Goal: Information Seeking & Learning: Learn about a topic

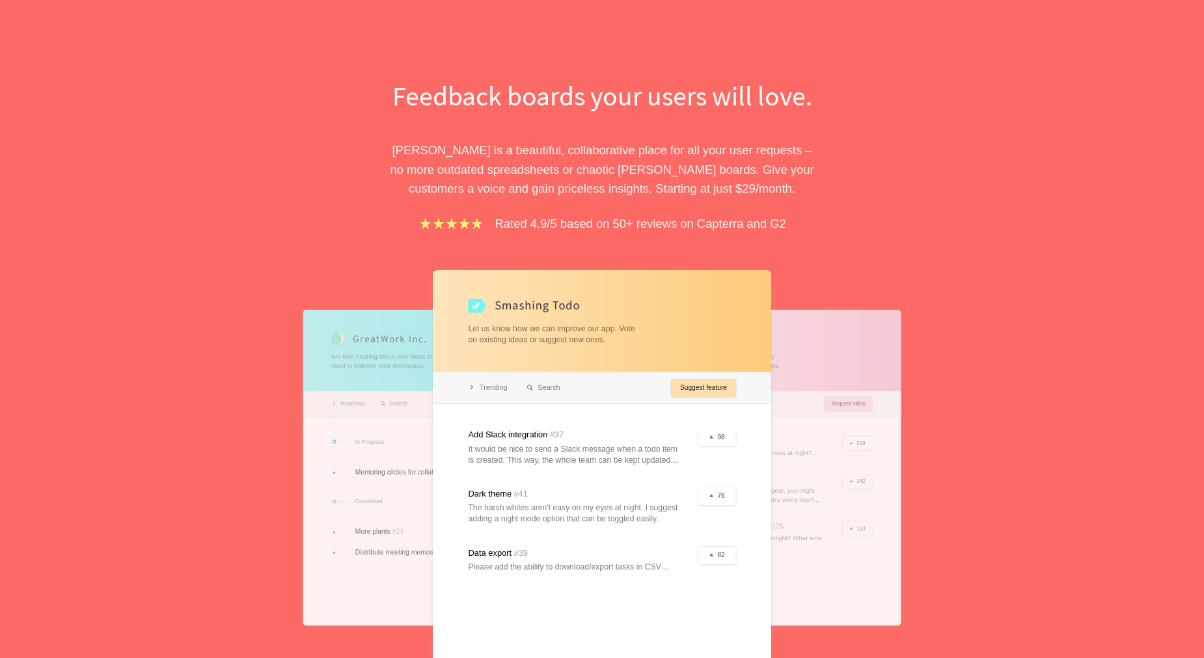
click at [779, 224] on p "Rated 4.9/5 based on 50+ reviews on Capterra and G2" at bounding box center [640, 223] width 291 height 19
click at [707, 229] on p "Rated 4.9/5 based on 50+ reviews on Capterra and G2" at bounding box center [640, 223] width 291 height 19
click at [691, 226] on p "Rated 4.9/5 based on 50+ reviews on Capterra and G2" at bounding box center [640, 223] width 291 height 19
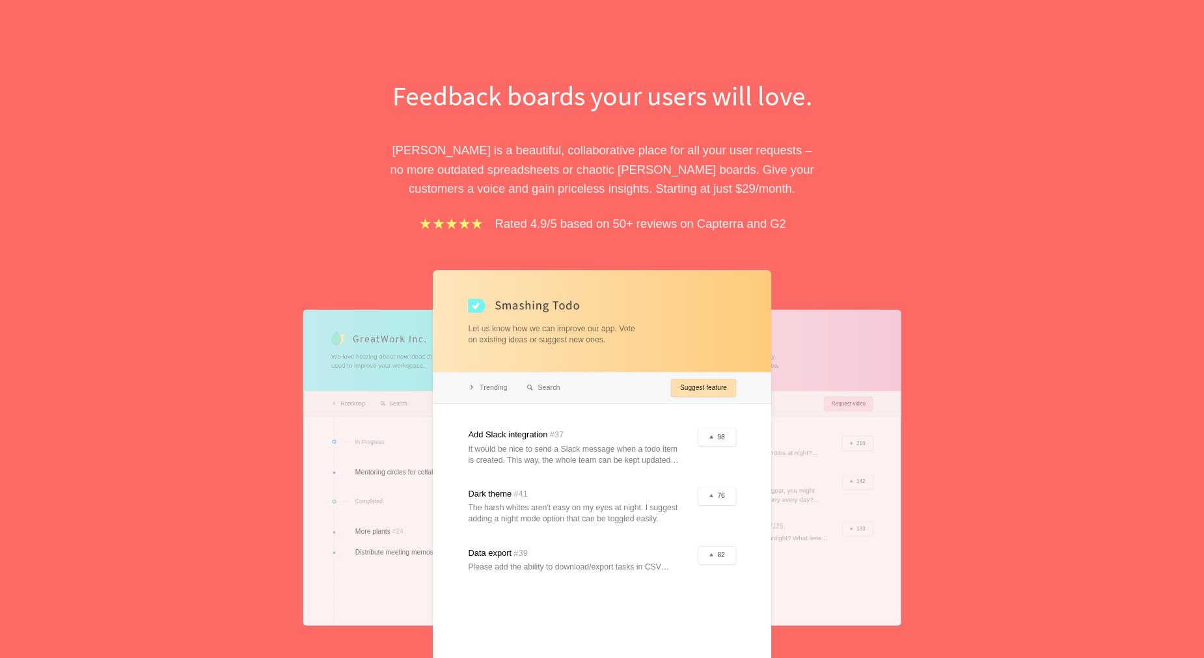
click at [709, 225] on p "Rated 4.9/5 based on 50+ reviews on Capterra and G2" at bounding box center [640, 223] width 291 height 19
click at [750, 223] on p "Rated 4.9/5 based on 50+ reviews on Capterra and G2" at bounding box center [640, 223] width 291 height 19
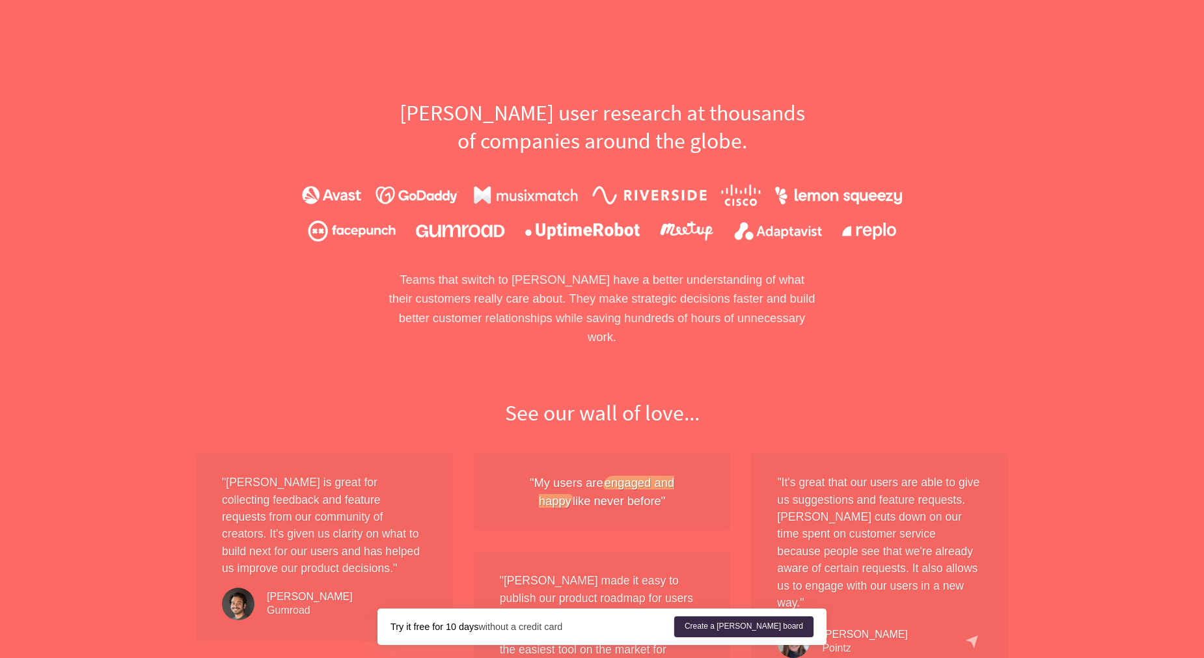
scroll to position [807, 0]
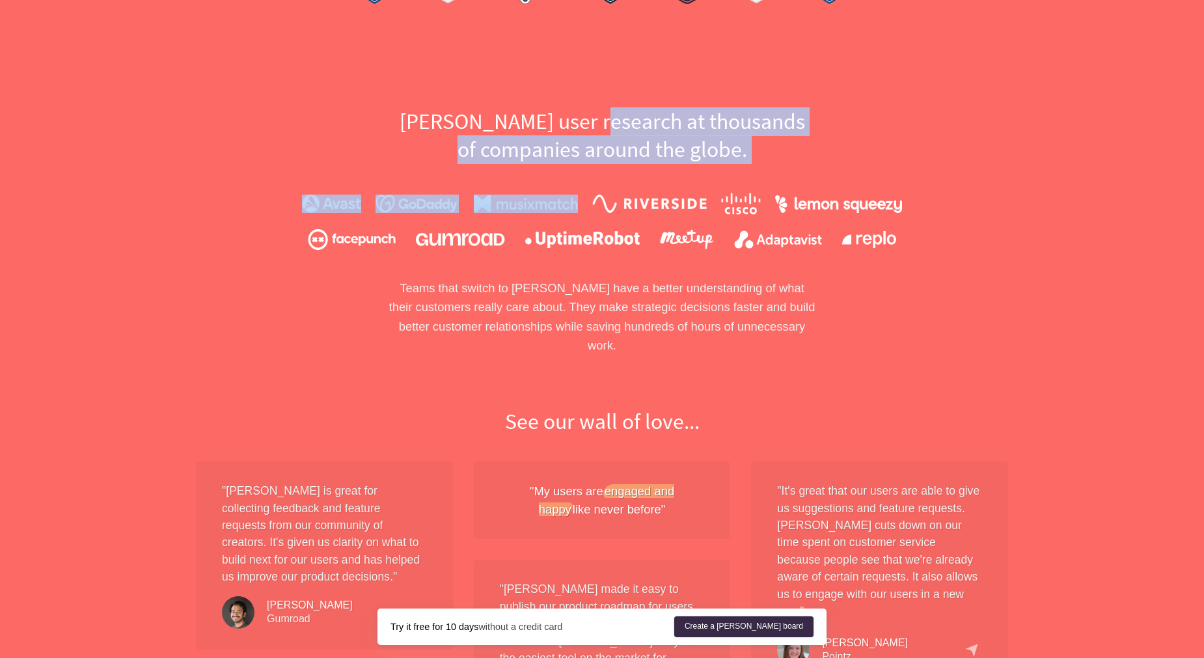
drag, startPoint x: 605, startPoint y: 131, endPoint x: 698, endPoint y: 171, distance: 100.9
click at [698, 171] on div "[PERSON_NAME] user research at thousands of companies around the globe. Teams t…" at bounding box center [601, 231] width 833 height 248
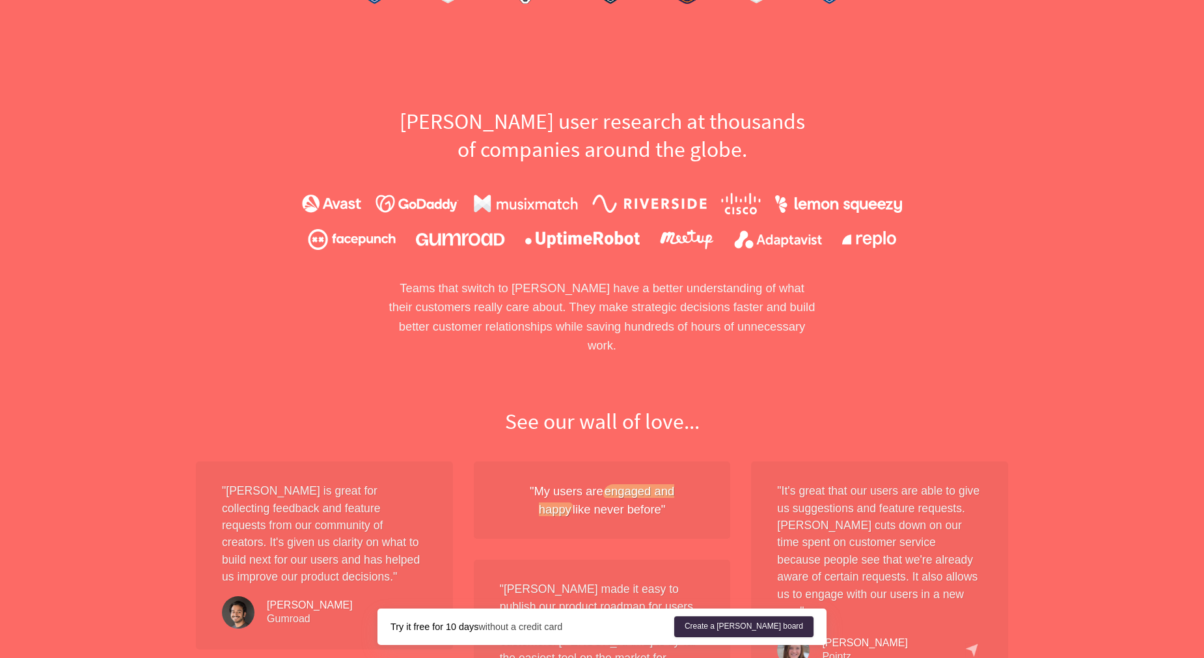
click at [752, 165] on div "[PERSON_NAME] user research at thousands of companies around the globe. Teams t…" at bounding box center [601, 231] width 833 height 248
drag, startPoint x: 752, startPoint y: 155, endPoint x: 497, endPoint y: 127, distance: 256.6
click at [570, 130] on h2 "[PERSON_NAME] user research at thousands of companies around the globe." at bounding box center [601, 135] width 449 height 57
click at [493, 128] on h2 "[PERSON_NAME] user research at thousands of companies around the globe." at bounding box center [601, 135] width 449 height 57
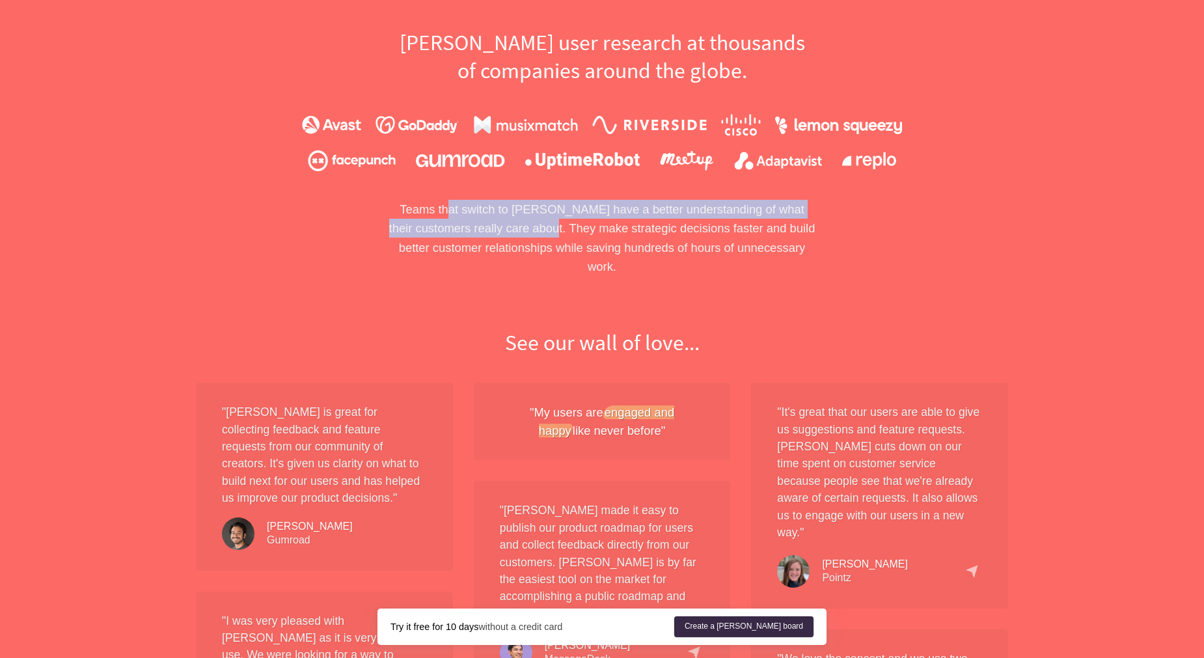
drag, startPoint x: 461, startPoint y: 216, endPoint x: 647, endPoint y: 238, distance: 187.4
click at [612, 236] on p "Teams that switch to [PERSON_NAME] have a better understanding of what their cu…" at bounding box center [601, 238] width 449 height 77
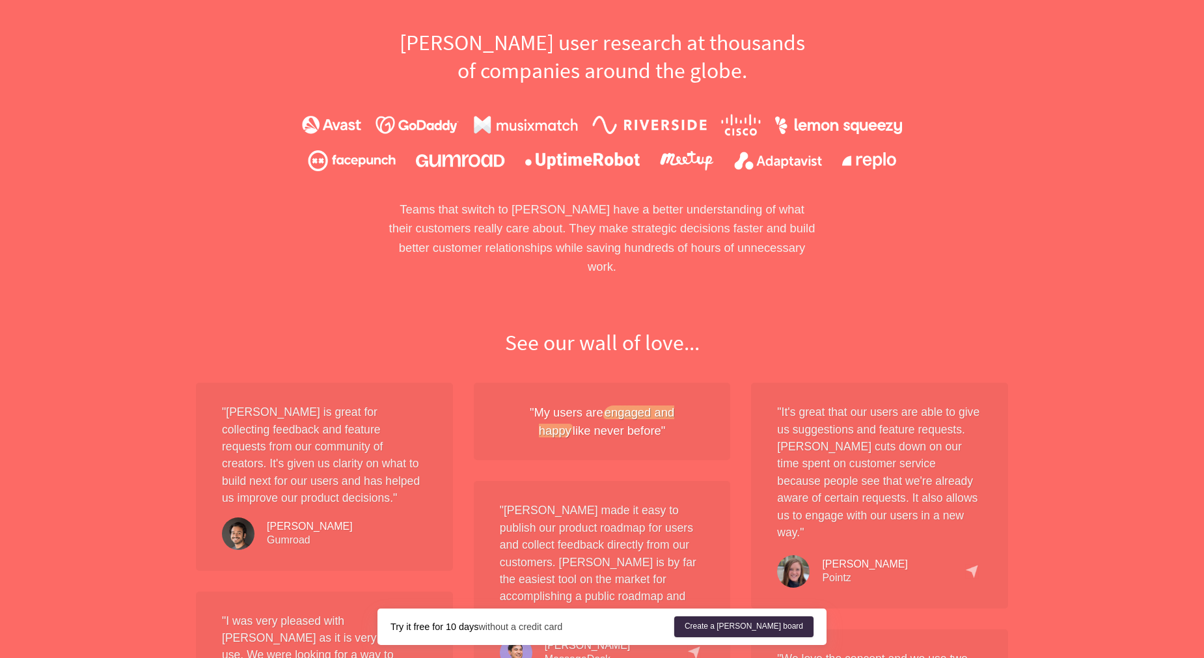
click at [647, 238] on p "Teams that switch to [PERSON_NAME] have a better understanding of what their cu…" at bounding box center [601, 238] width 449 height 77
drag, startPoint x: 514, startPoint y: 232, endPoint x: 741, endPoint y: 227, distance: 227.2
click at [721, 227] on p "Teams that switch to [PERSON_NAME] have a better understanding of what their cu…" at bounding box center [601, 238] width 449 height 77
click at [773, 227] on p "Teams that switch to [PERSON_NAME] have a better understanding of what their cu…" at bounding box center [601, 238] width 449 height 77
drag, startPoint x: 506, startPoint y: 232, endPoint x: 778, endPoint y: 238, distance: 272.1
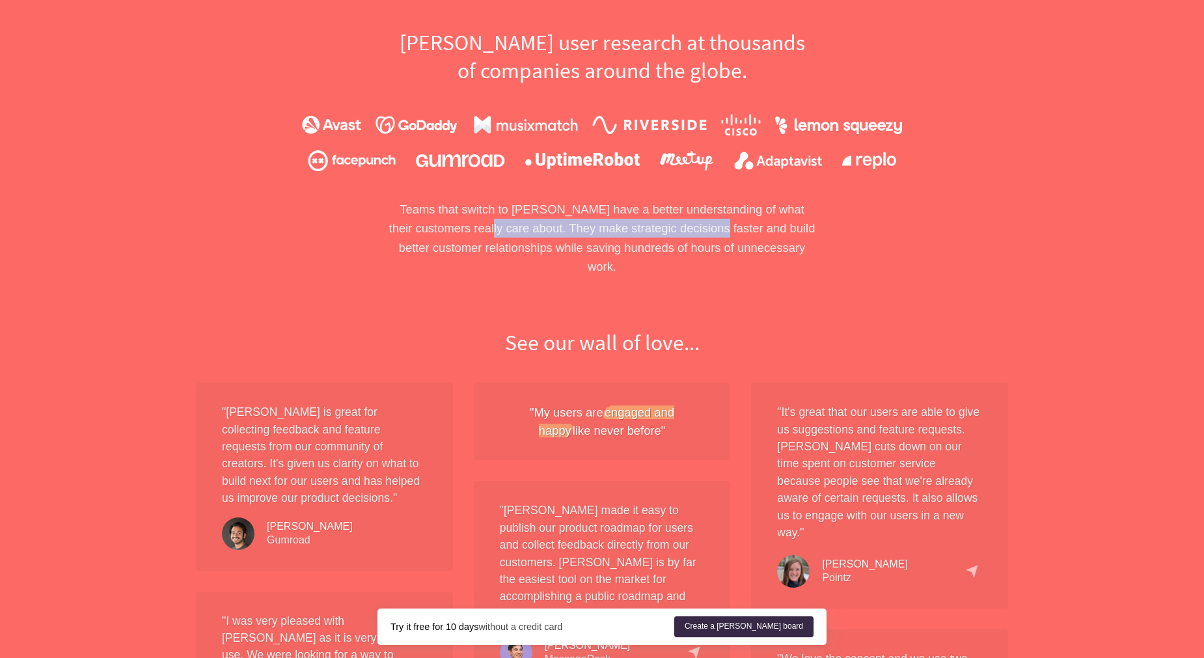
click at [748, 238] on p "Teams that switch to [PERSON_NAME] have a better understanding of what their cu…" at bounding box center [601, 238] width 449 height 77
click at [778, 238] on p "Teams that switch to [PERSON_NAME] have a better understanding of what their cu…" at bounding box center [601, 238] width 449 height 77
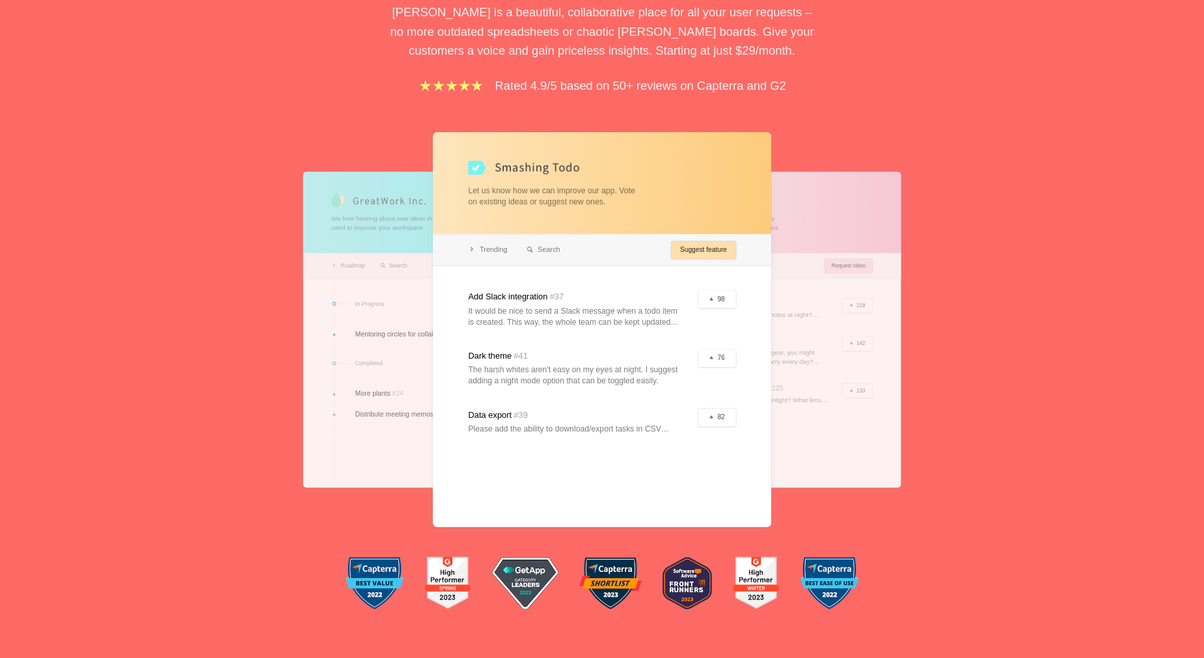
scroll to position [0, 0]
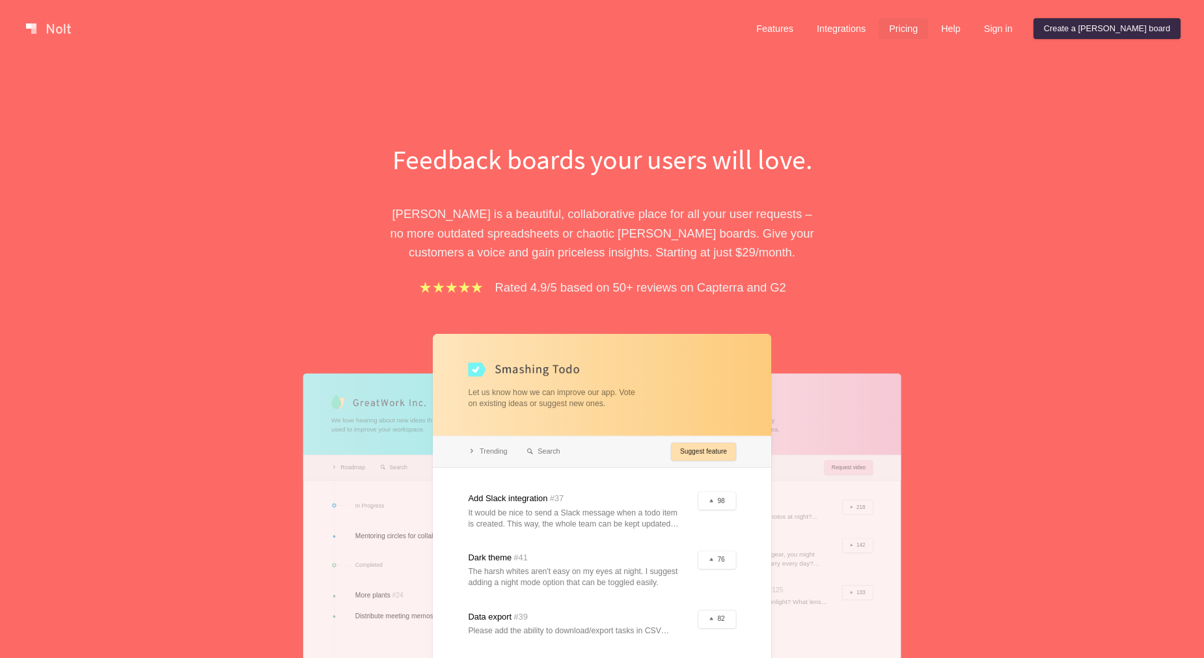
click at [928, 32] on link "Pricing" at bounding box center [903, 28] width 49 height 21
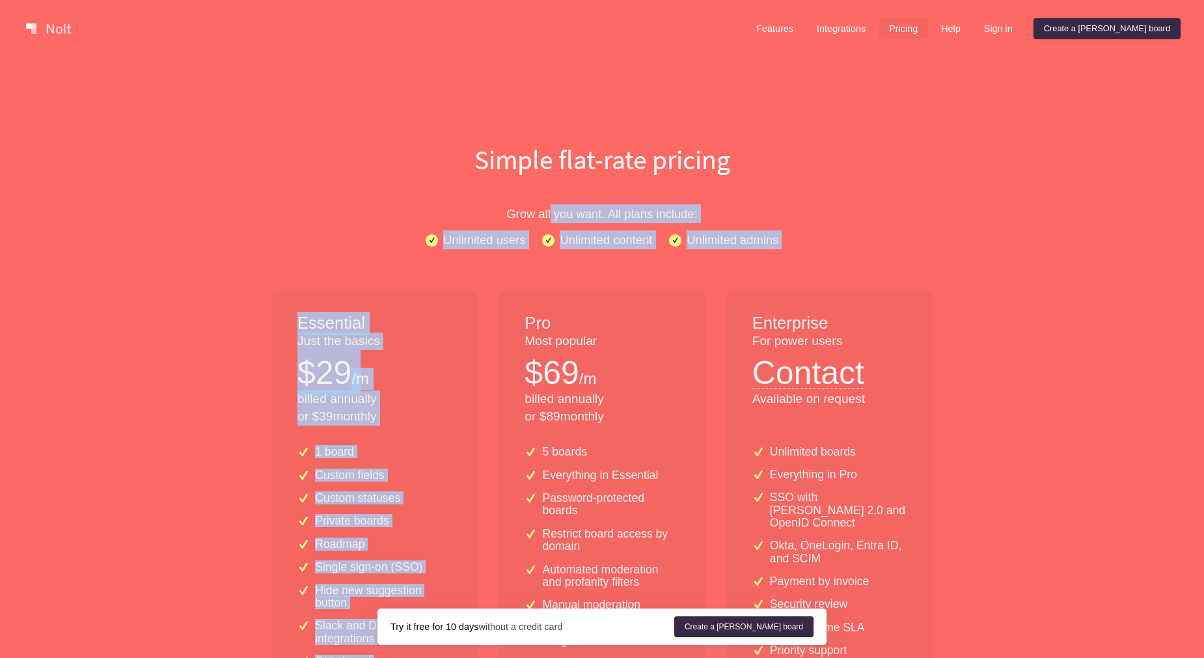
drag, startPoint x: 582, startPoint y: 225, endPoint x: 670, endPoint y: 251, distance: 91.6
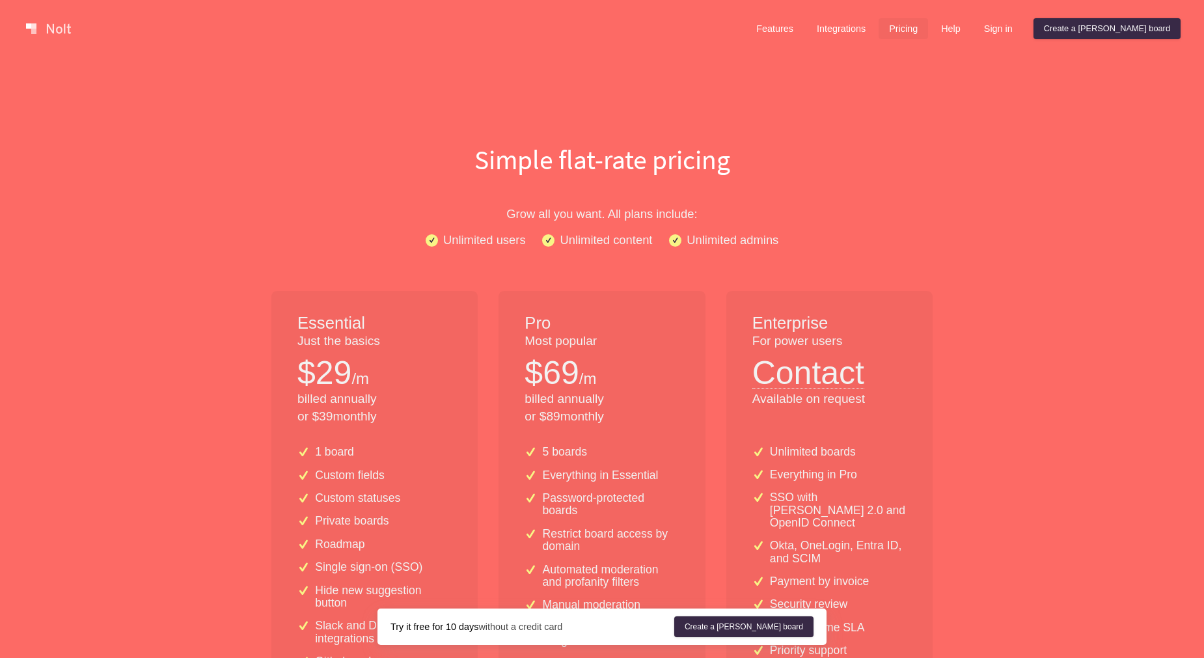
scroll to position [52, 0]
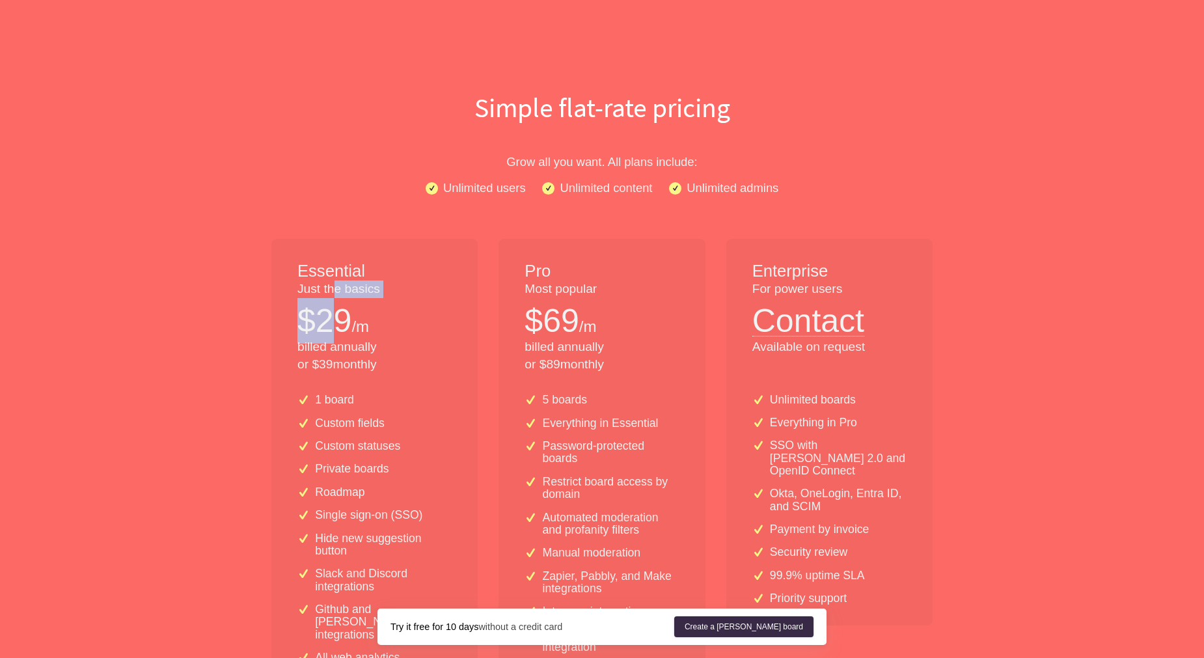
drag, startPoint x: 333, startPoint y: 295, endPoint x: 361, endPoint y: 387, distance: 96.4
click at [356, 374] on div "Essential Just the basics $ 29 /m billed annually or $ 39 monthly" at bounding box center [374, 311] width 206 height 144
click at [361, 387] on div "1 board Custom fields Custom statuses Private boards Roadmap Single sign-on (SS…" at bounding box center [374, 551] width 206 height 337
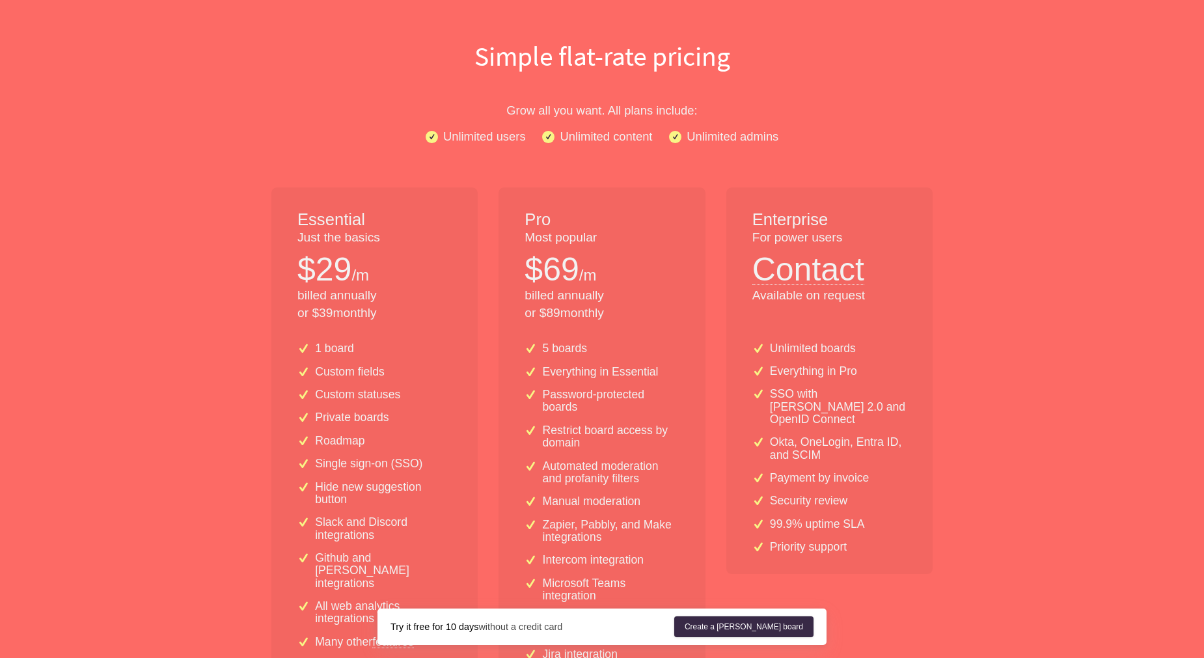
scroll to position [163, 0]
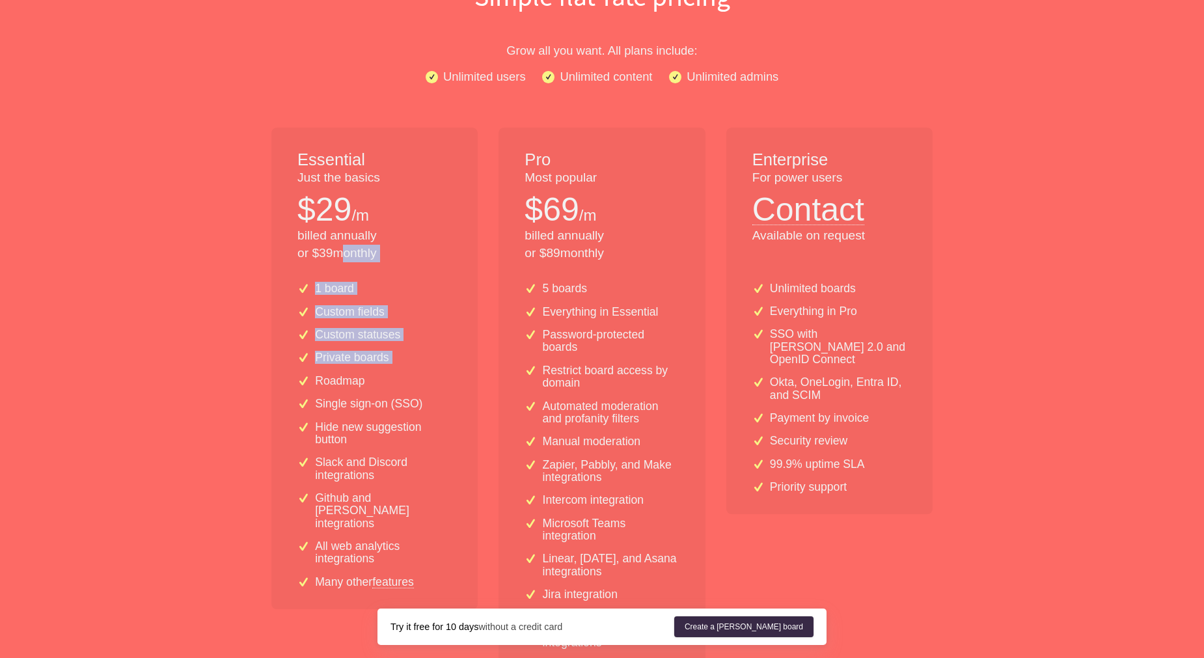
click at [357, 380] on div "Essential Just the basics $ 29 /m billed annually or $ 39 monthly 1 board Custo…" at bounding box center [374, 428] width 206 height 601
click at [360, 391] on div "1 board Custom fields Custom statuses Private boards Roadmap Single sign-on (SS…" at bounding box center [374, 440] width 206 height 337
drag, startPoint x: 346, startPoint y: 228, endPoint x: 372, endPoint y: 409, distance: 182.2
click at [372, 407] on div "Essential Just the basics $ 29 /m billed annually or $ 39 monthly 1 board Custo…" at bounding box center [374, 428] width 206 height 601
click at [372, 409] on p "Single sign-on (SSO)" at bounding box center [368, 404] width 107 height 12
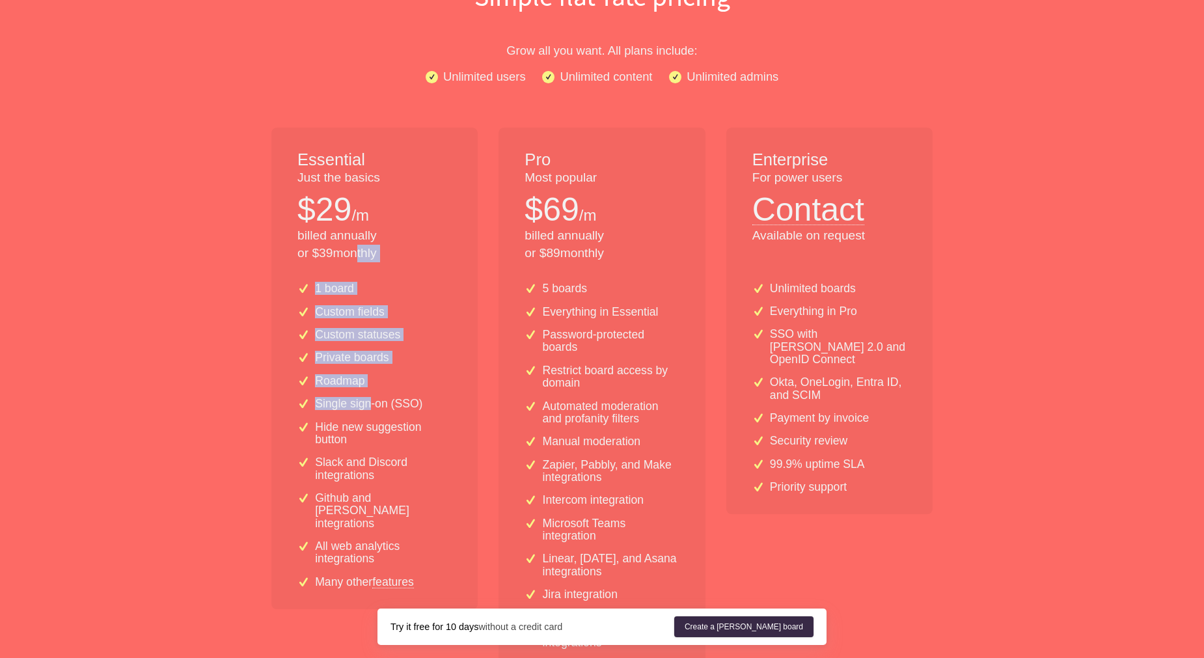
drag, startPoint x: 353, startPoint y: 261, endPoint x: 376, endPoint y: 422, distance: 163.0
click at [376, 422] on div "Essential Just the basics $ 29 /m billed annually or $ 39 monthly 1 board Custo…" at bounding box center [374, 428] width 206 height 601
click at [378, 429] on p "Hide new suggestion button" at bounding box center [383, 433] width 137 height 25
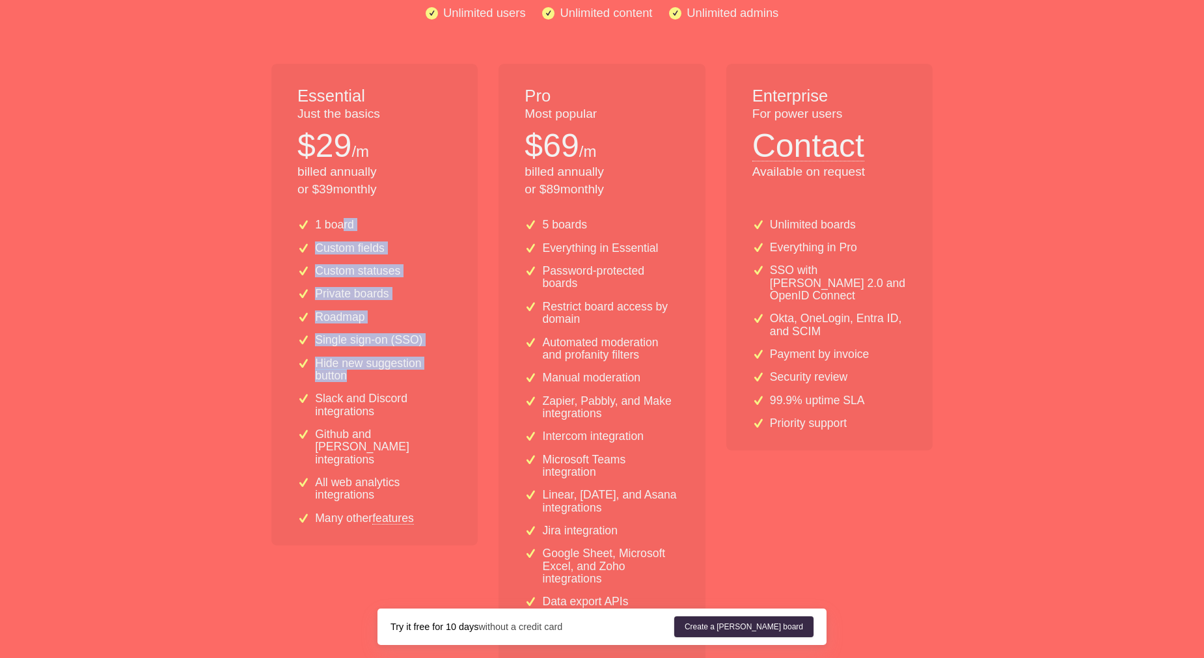
drag, startPoint x: 344, startPoint y: 231, endPoint x: 368, endPoint y: 415, distance: 185.2
click at [368, 415] on div "1 board Custom fields Custom statuses Private boards Roadmap Single sign-on (SS…" at bounding box center [374, 376] width 206 height 337
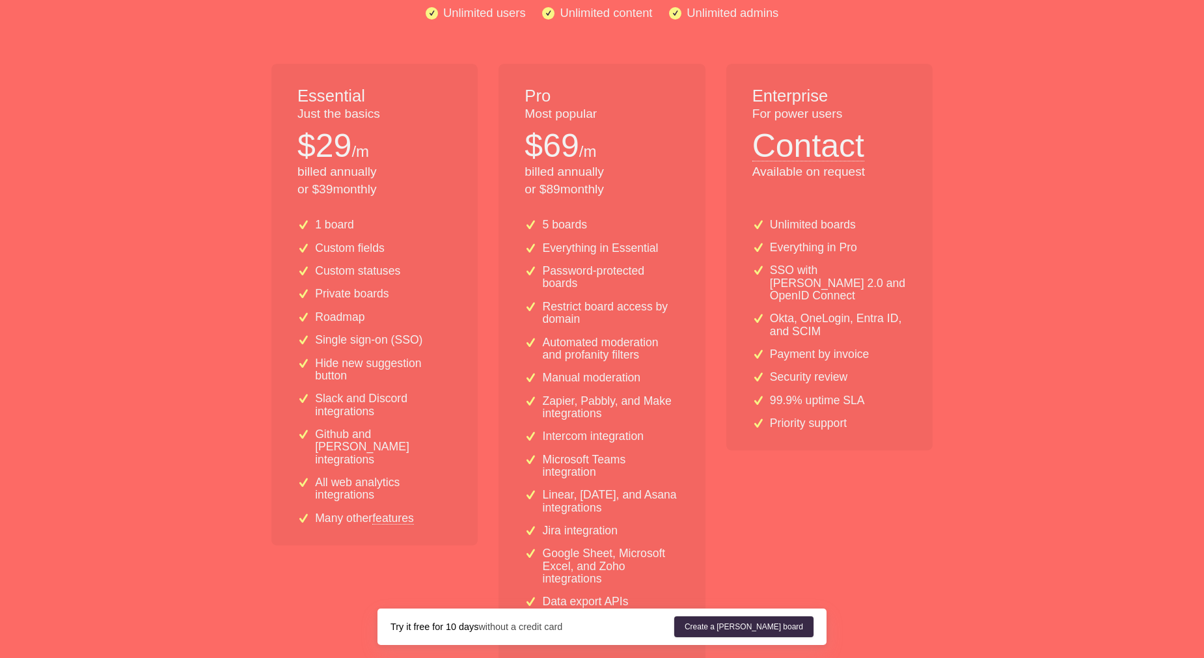
click at [371, 419] on div "1 board Custom fields Custom statuses Private boards Roadmap Single sign-on (SS…" at bounding box center [374, 376] width 206 height 337
drag, startPoint x: 354, startPoint y: 397, endPoint x: 368, endPoint y: 481, distance: 85.2
click at [368, 481] on div "1 board Custom fields Custom statuses Private boards Roadmap Single sign-on (SS…" at bounding box center [374, 376] width 206 height 337
click at [368, 482] on p "All web analytics integrations" at bounding box center [383, 488] width 137 height 25
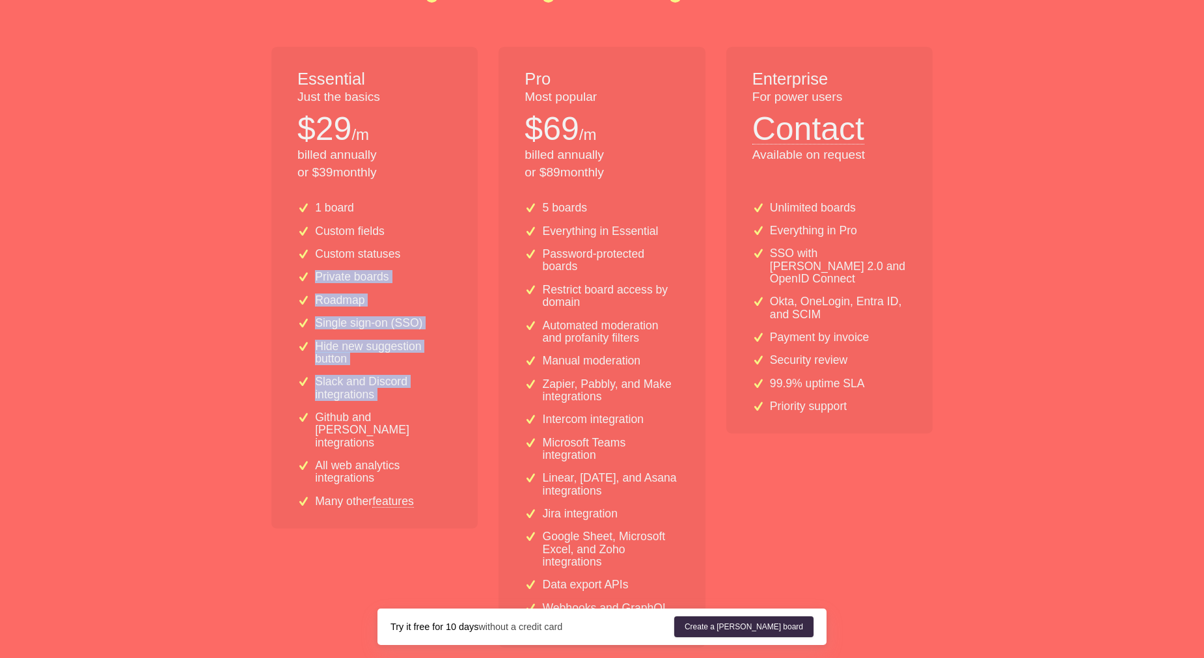
drag, startPoint x: 355, startPoint y: 364, endPoint x: 359, endPoint y: 410, distance: 45.8
click at [359, 410] on div "1 board Custom fields Custom statuses Private boards Roadmap Single sign-on (SS…" at bounding box center [374, 359] width 206 height 337
click at [359, 411] on p "Github and [PERSON_NAME] integrations" at bounding box center [383, 430] width 137 height 38
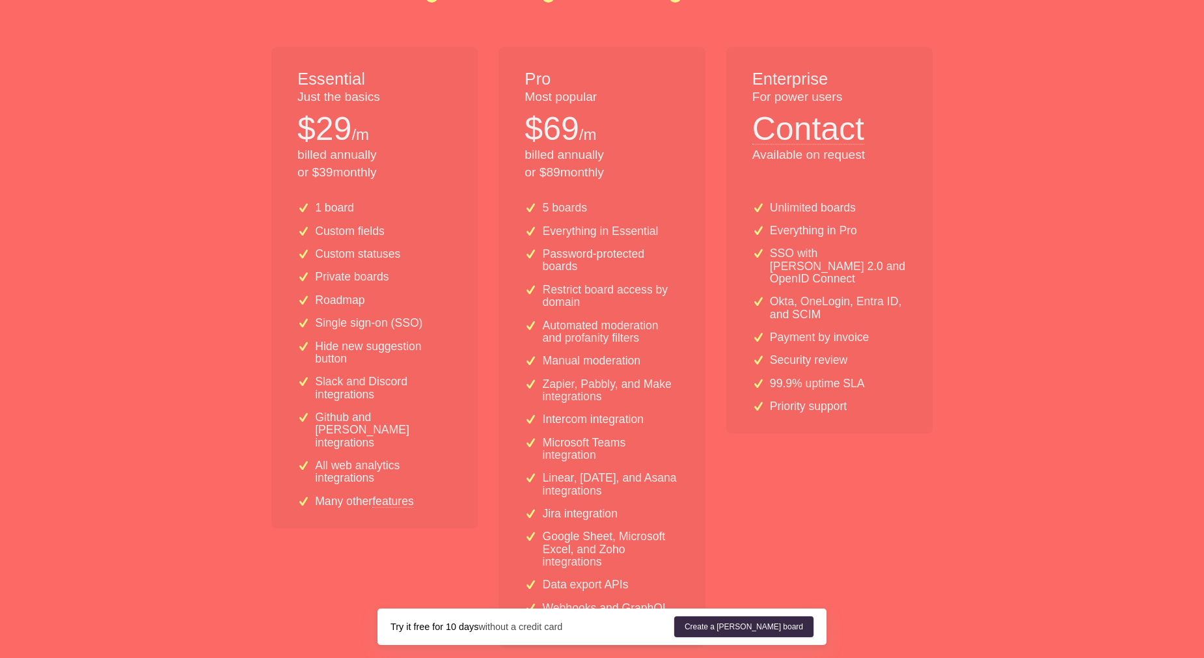
scroll to position [261, 0]
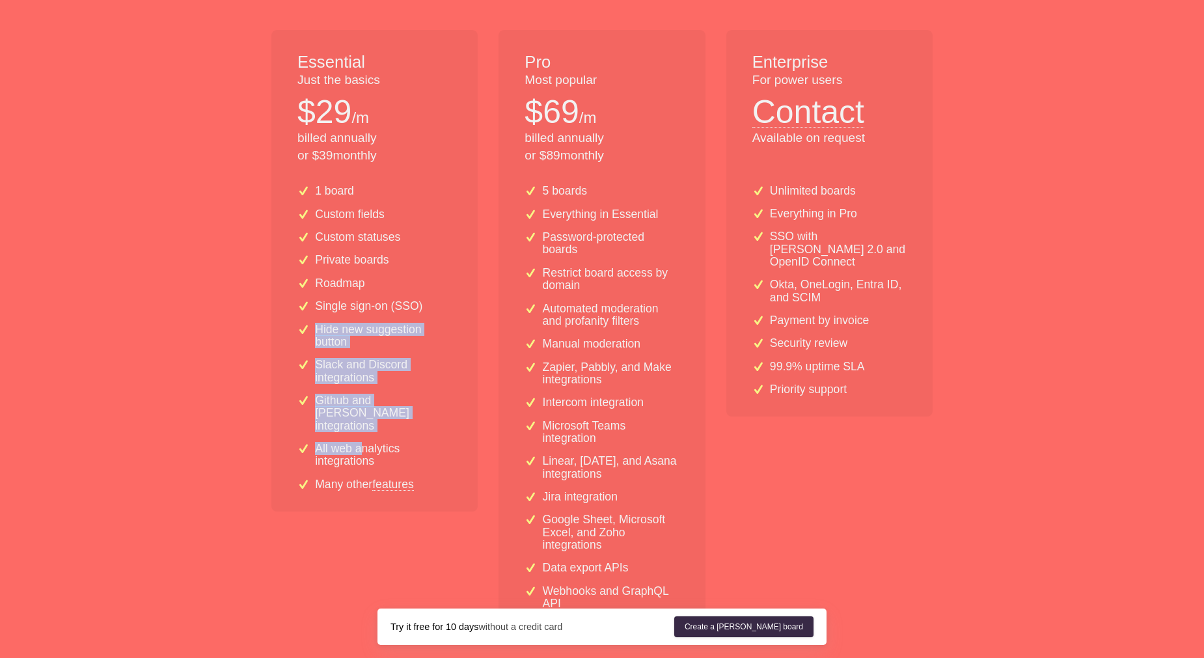
drag, startPoint x: 356, startPoint y: 387, endPoint x: 367, endPoint y: 445, distance: 59.6
click at [366, 443] on div "1 board Custom fields Custom statuses Private boards Roadmap Single sign-on (SS…" at bounding box center [374, 342] width 206 height 337
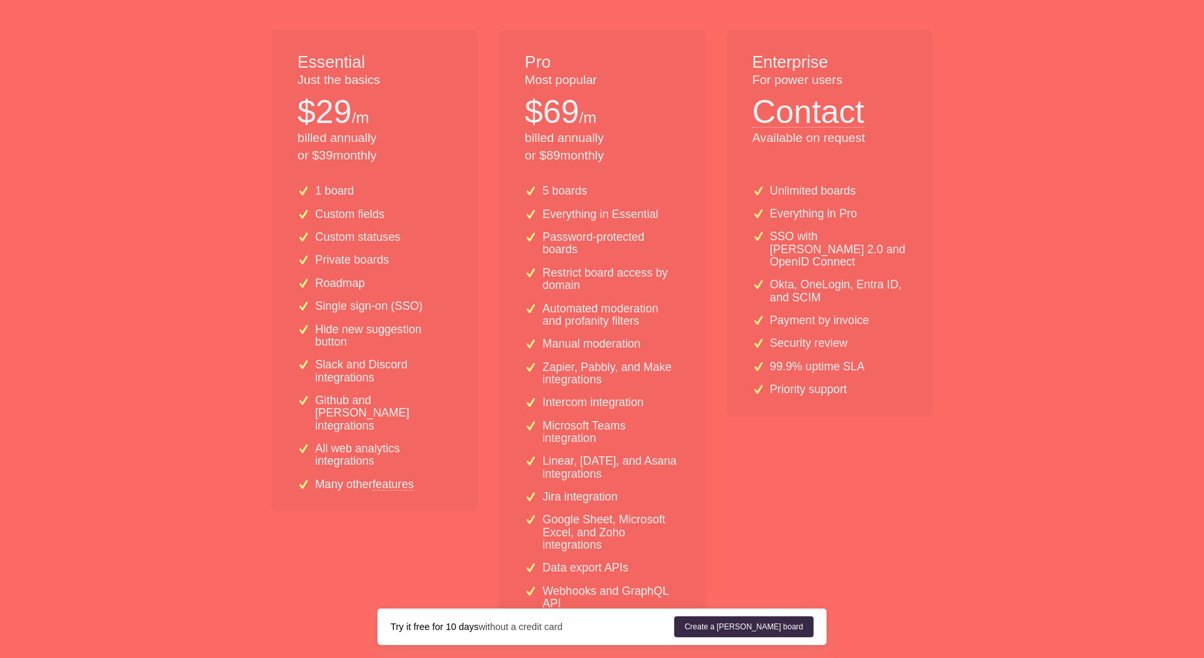
click at [368, 445] on p "All web analytics integrations" at bounding box center [383, 455] width 137 height 25
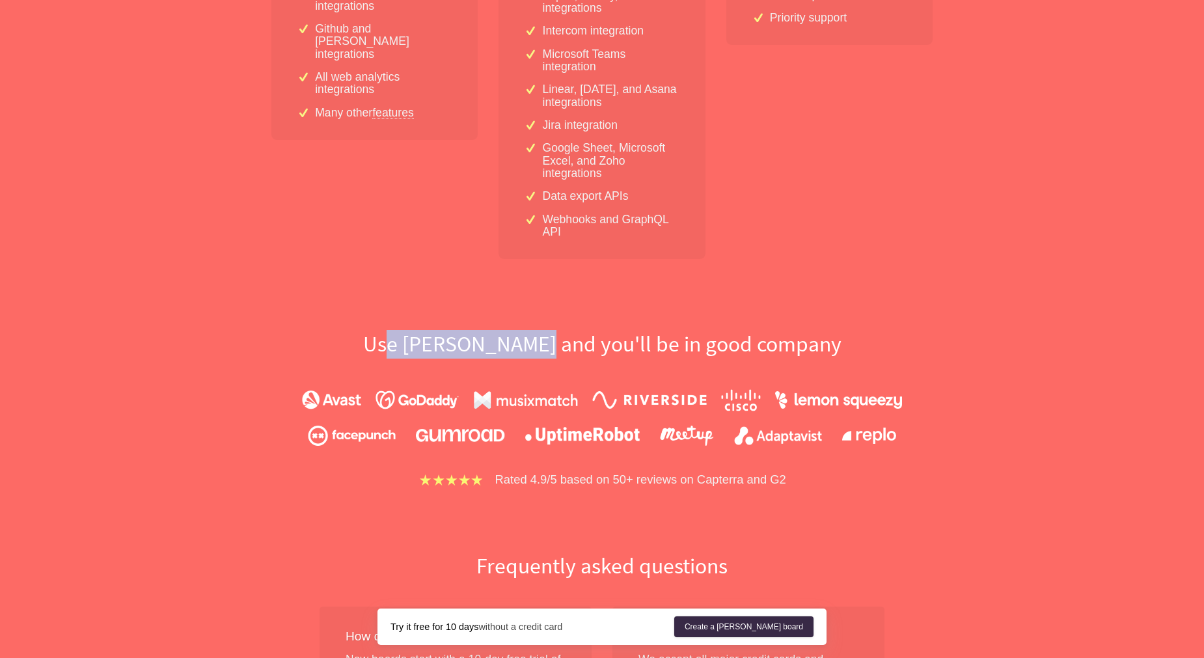
drag, startPoint x: 551, startPoint y: 350, endPoint x: 692, endPoint y: 355, distance: 141.3
click at [644, 353] on h2 "Use [PERSON_NAME] and you'll be in good company" at bounding box center [601, 344] width 833 height 29
click at [693, 357] on h2 "Use [PERSON_NAME] and you'll be in good company" at bounding box center [601, 344] width 833 height 29
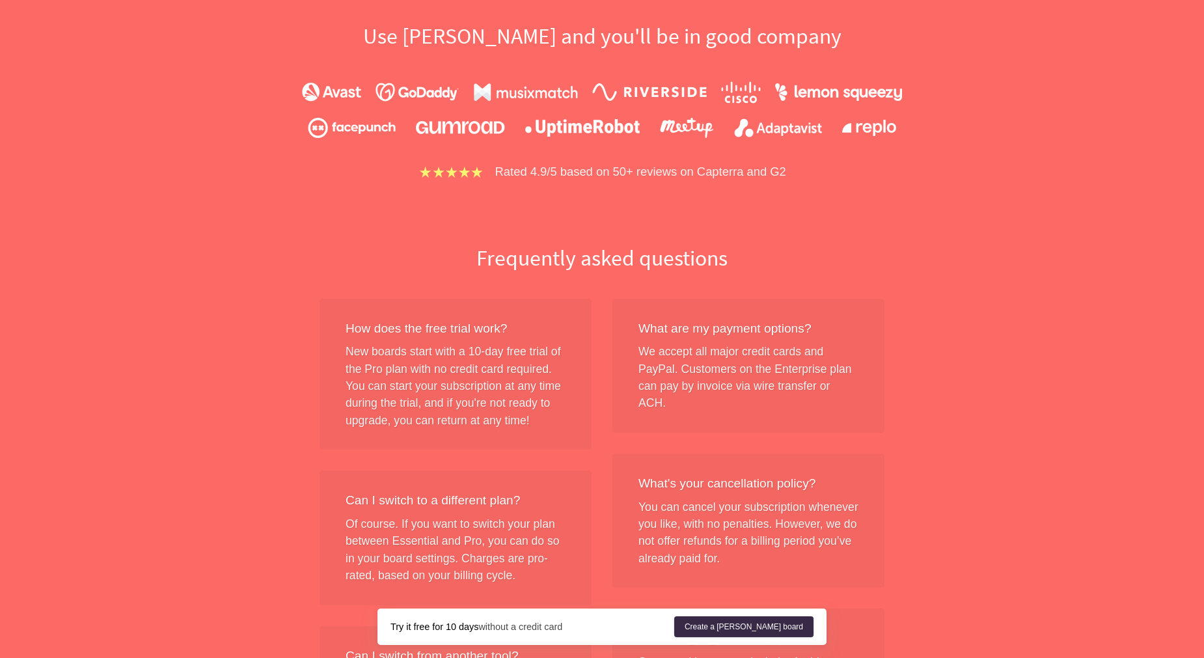
scroll to position [1049, 0]
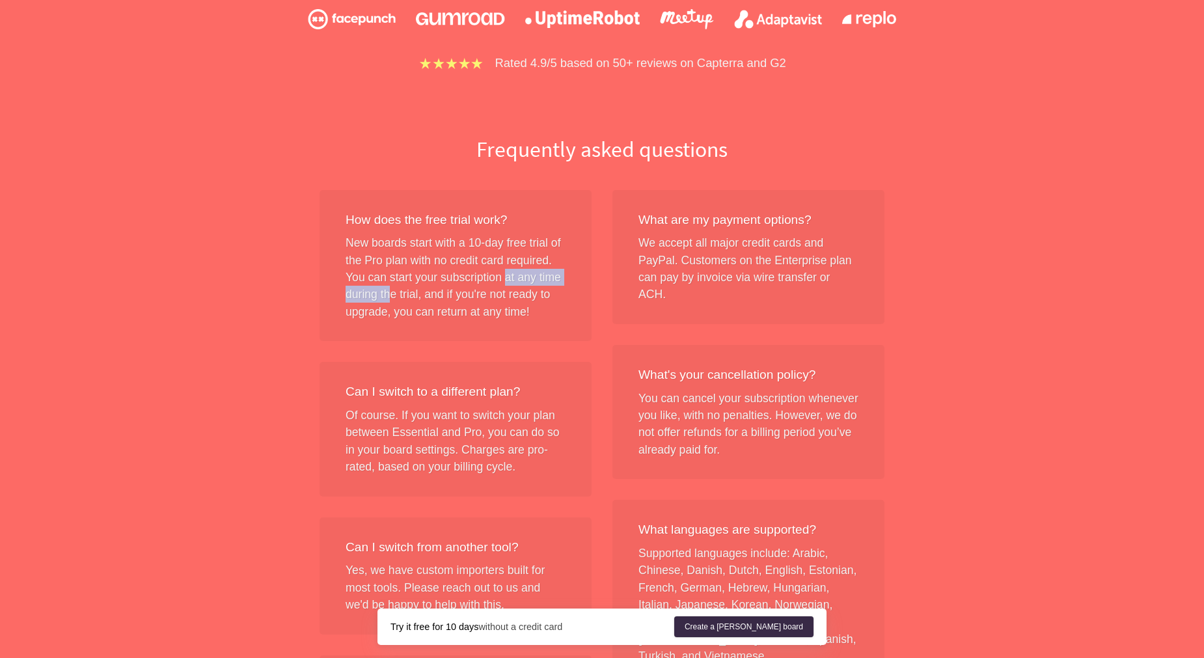
drag, startPoint x: 392, startPoint y: 288, endPoint x: 533, endPoint y: 288, distance: 140.6
click at [530, 286] on div "How does the free trial work? New boards start with a 10-day free trial of the …" at bounding box center [456, 266] width 272 height 152
click at [533, 288] on div "How does the free trial work? New boards start with a 10-day free trial of the …" at bounding box center [456, 266] width 272 height 152
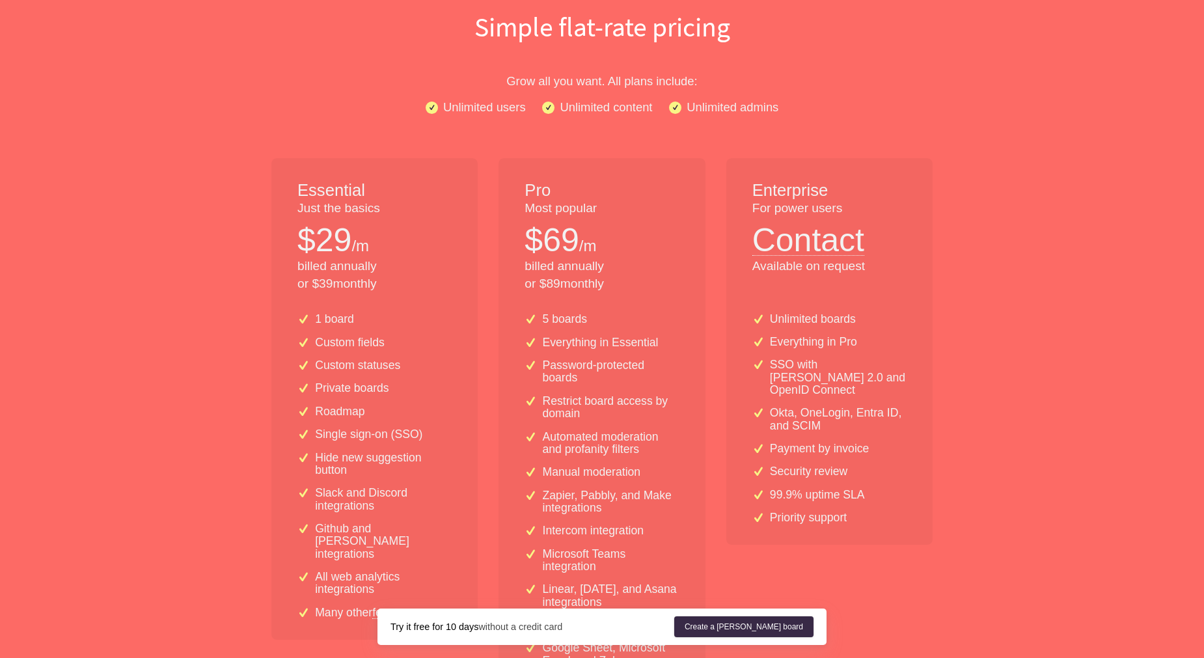
scroll to position [0, 0]
